Goal: Task Accomplishment & Management: Manage account settings

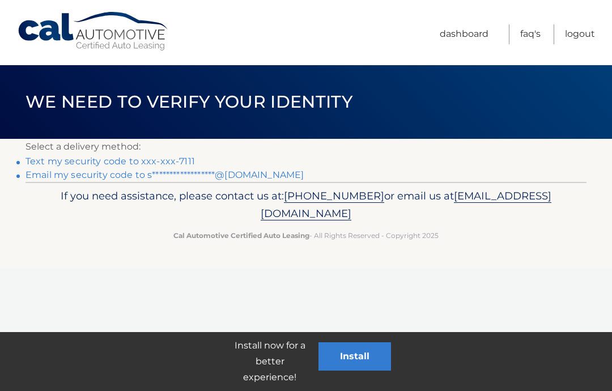
click at [56, 160] on link "Text my security code to xxx-xxx-7111" at bounding box center [111, 161] width 170 height 11
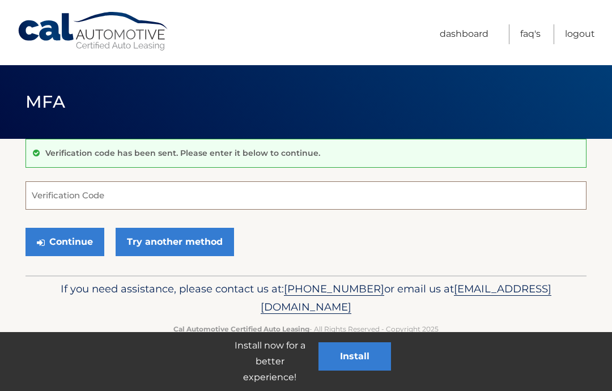
click at [58, 203] on input "Verification Code" at bounding box center [306, 195] width 561 height 28
type input "489201"
click at [89, 244] on button "Continue" at bounding box center [65, 242] width 79 height 28
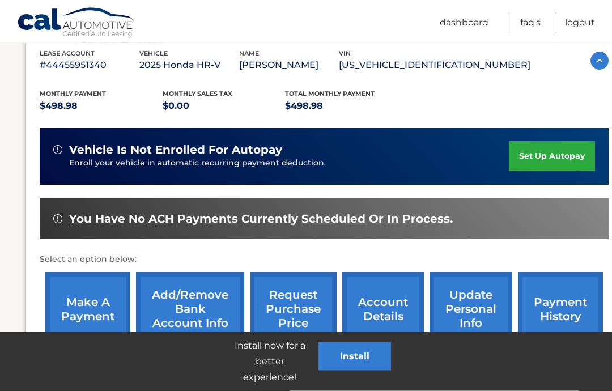
scroll to position [201, 0]
click at [109, 329] on link "make a payment" at bounding box center [87, 309] width 85 height 74
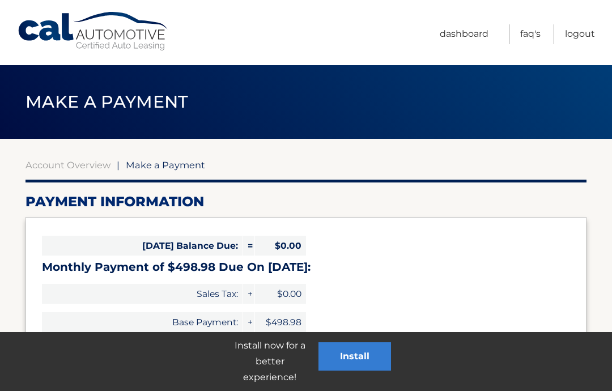
select select "NDE0MzVhNzQtNzZiNC00YTE5LThmYmMtOGUxYWUzN2M2ZDBk"
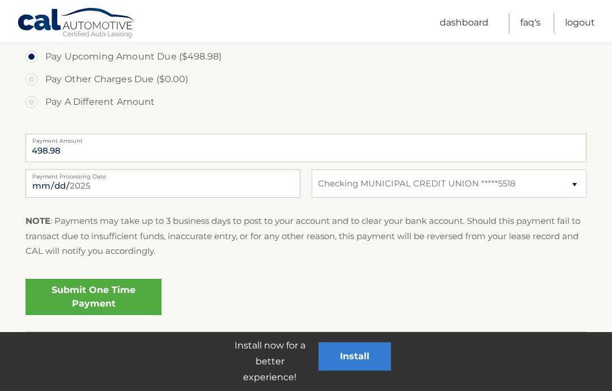
scroll to position [393, 0]
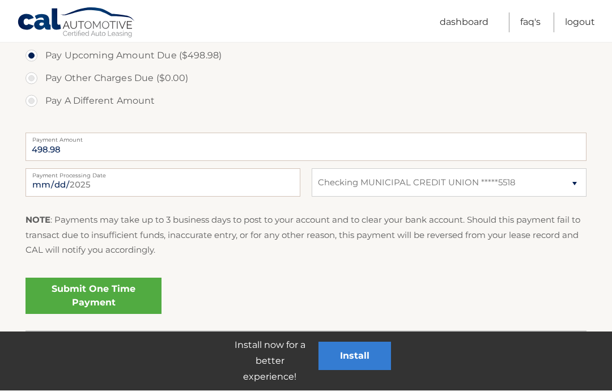
click at [125, 295] on link "Submit One Time Payment" at bounding box center [94, 296] width 136 height 36
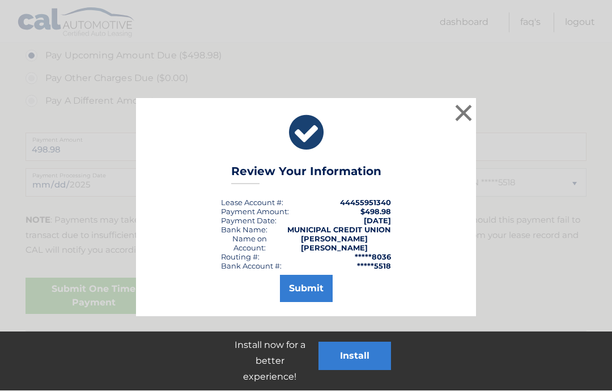
click at [314, 284] on button "Submit" at bounding box center [306, 289] width 53 height 27
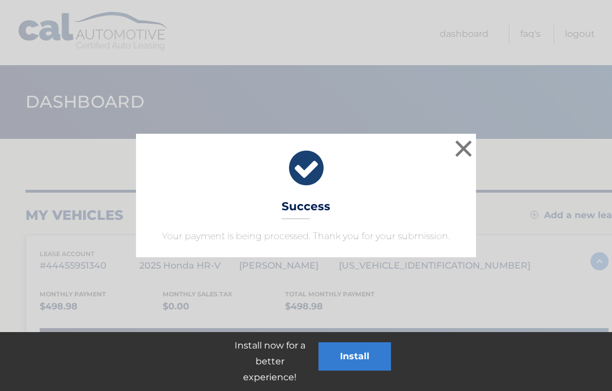
click at [464, 153] on button "×" at bounding box center [463, 148] width 23 height 23
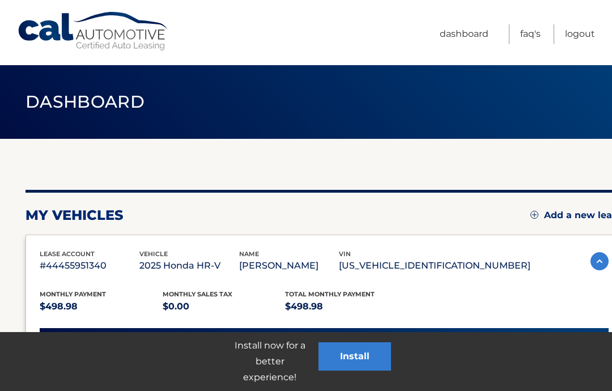
click at [578, 36] on link "Logout" at bounding box center [580, 34] width 30 height 20
